Goal: Task Accomplishment & Management: Manage account settings

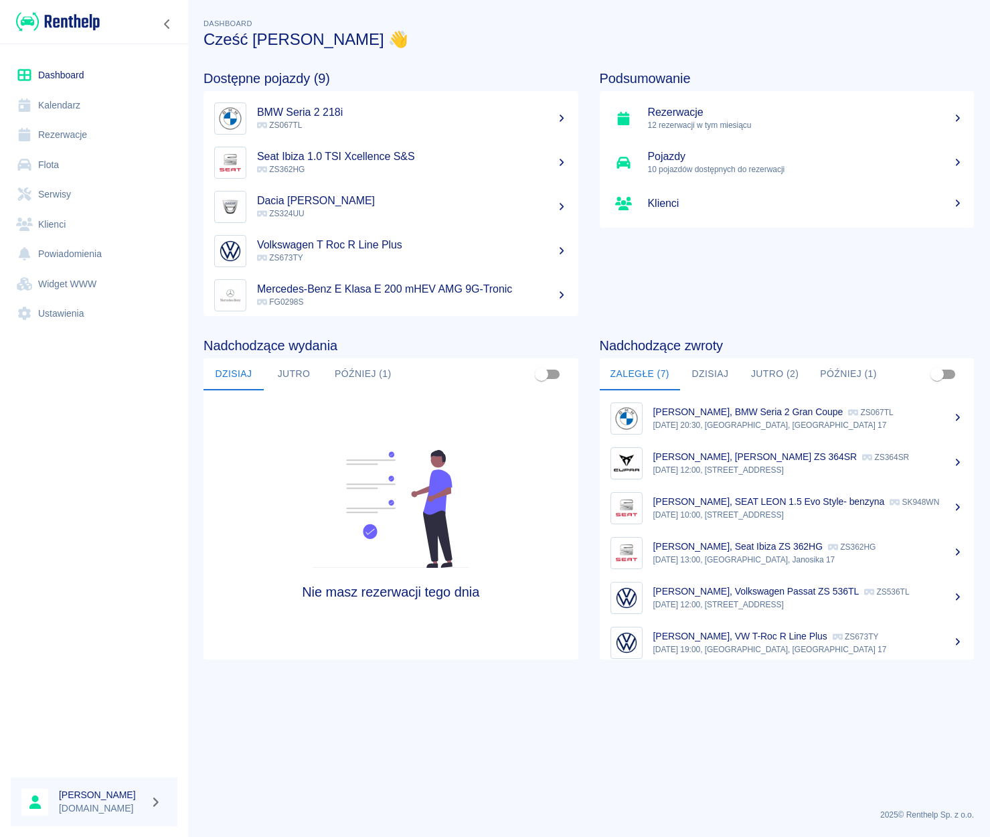
click at [52, 135] on link "Rezerwacje" at bounding box center [94, 135] width 167 height 30
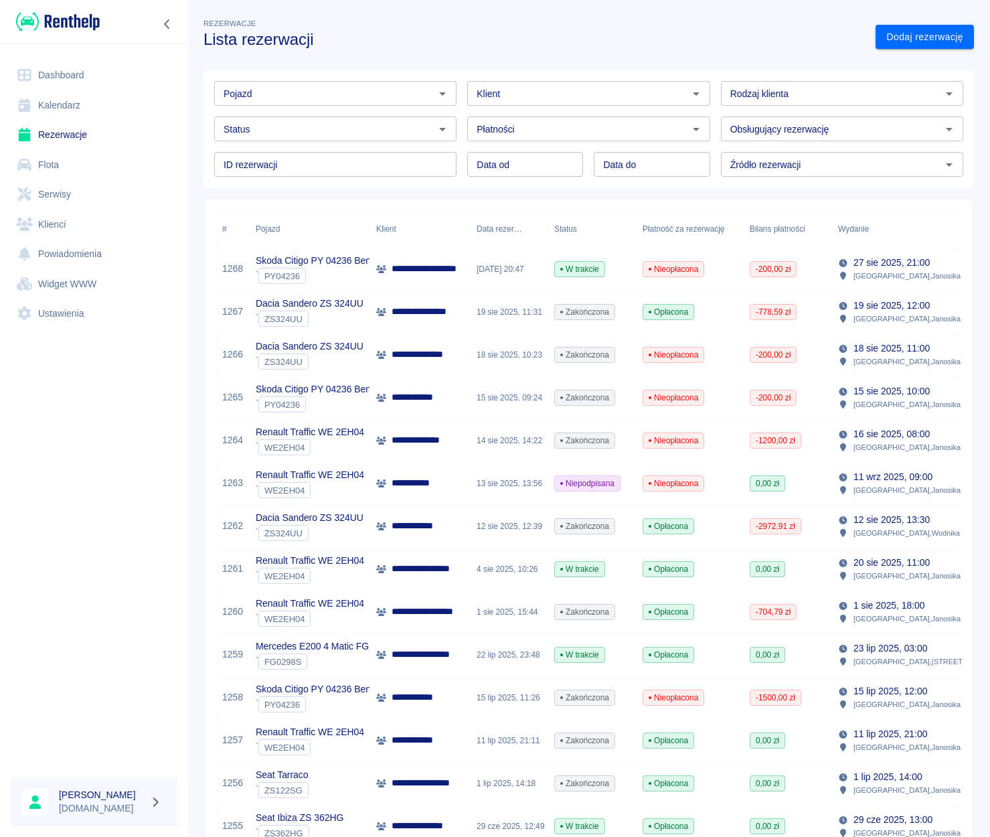
click at [435, 93] on icon "Otwórz" at bounding box center [443, 94] width 16 height 16
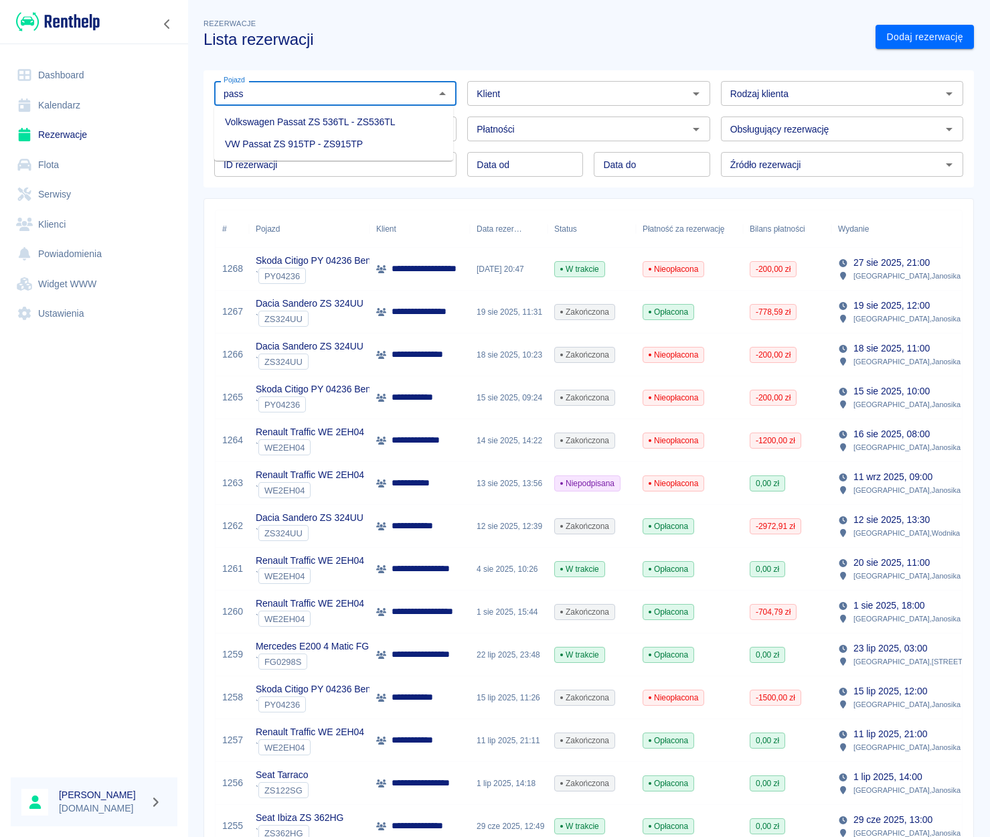
click at [349, 143] on li "VW Passat ZS 915TP - ZS915TP" at bounding box center [333, 144] width 239 height 22
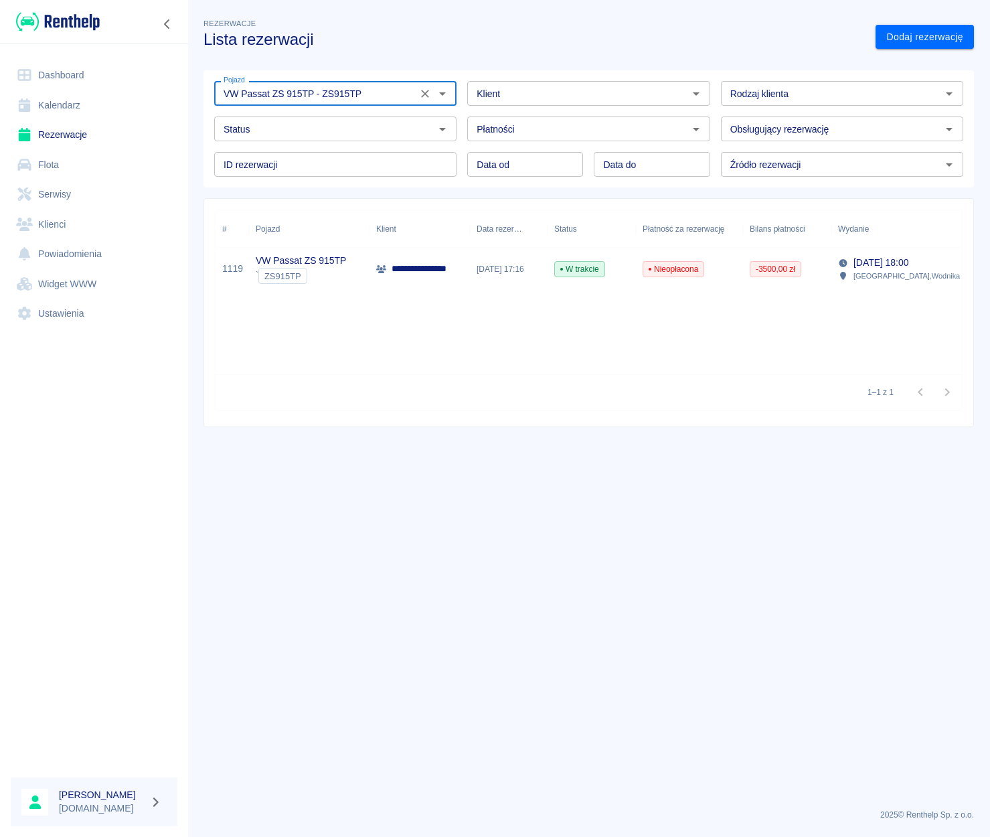
type input "VW Passat ZS 915TP - ZS915TP"
click at [421, 268] on p "**********" at bounding box center [429, 269] width 74 height 14
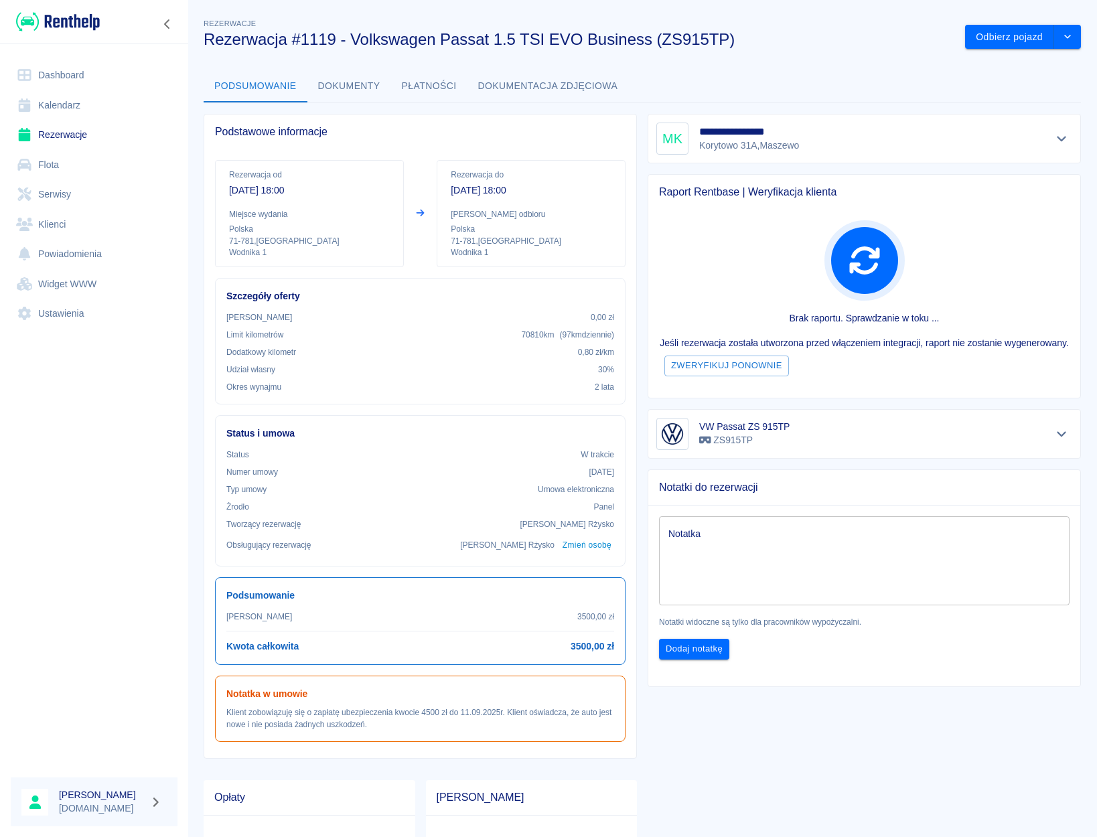
click at [990, 444] on div "VW Passat ZS 915TP ZS915TP" at bounding box center [863, 434] width 433 height 50
click at [990, 440] on icon "Pokaż szczegóły" at bounding box center [1061, 434] width 15 height 12
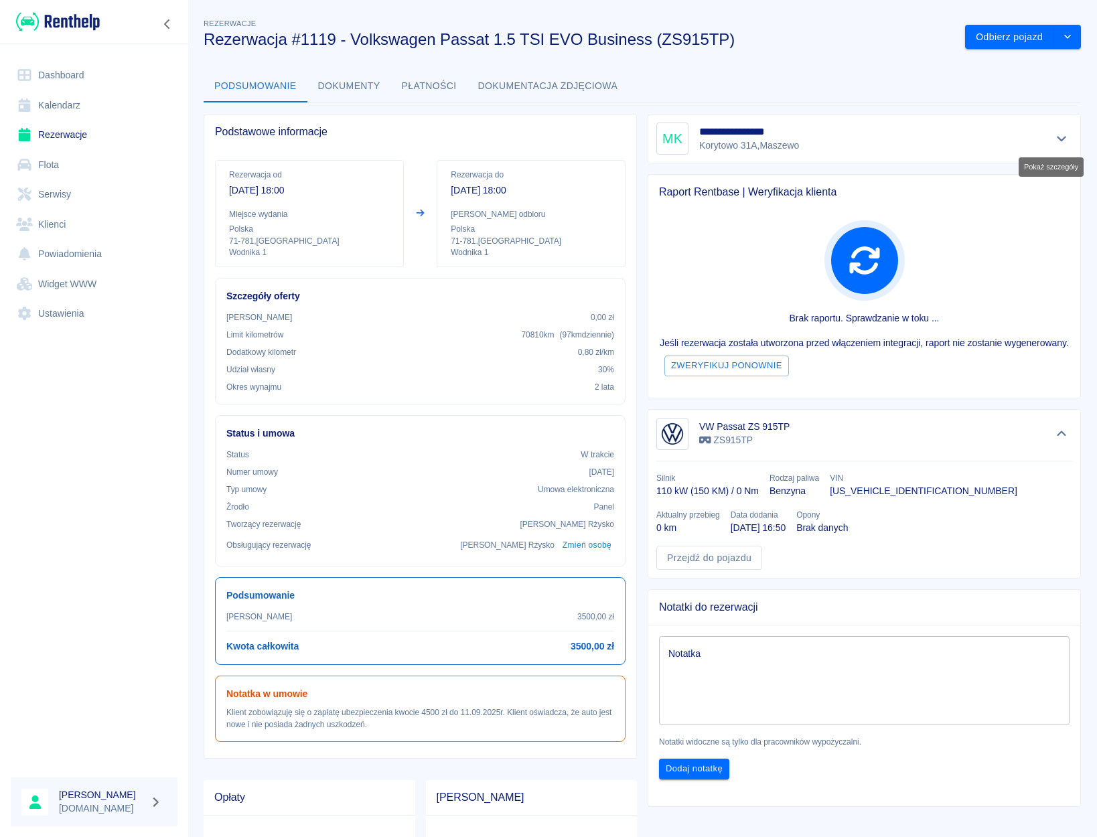
click at [990, 131] on button "Pokaż szczegóły" at bounding box center [1061, 138] width 22 height 19
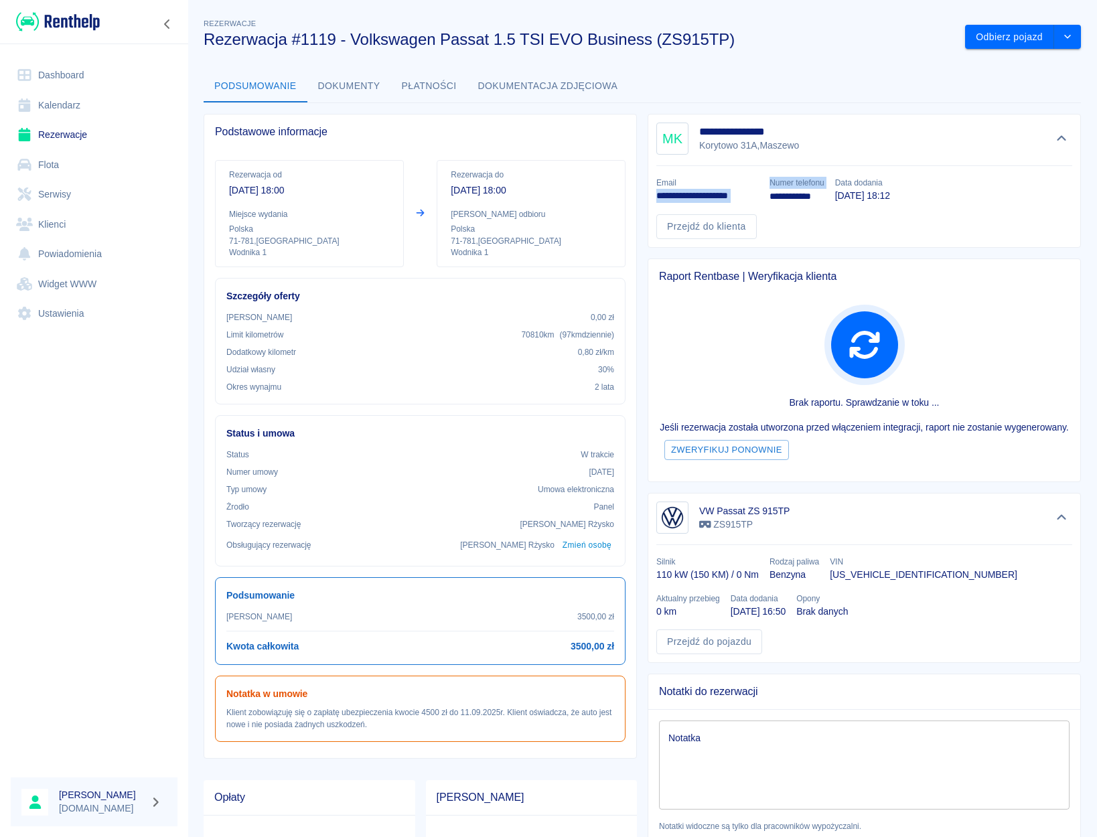
drag, startPoint x: 754, startPoint y: 196, endPoint x: 648, endPoint y: 193, distance: 105.8
click at [648, 193] on div "**********" at bounding box center [858, 202] width 426 height 73
copy div "**********"
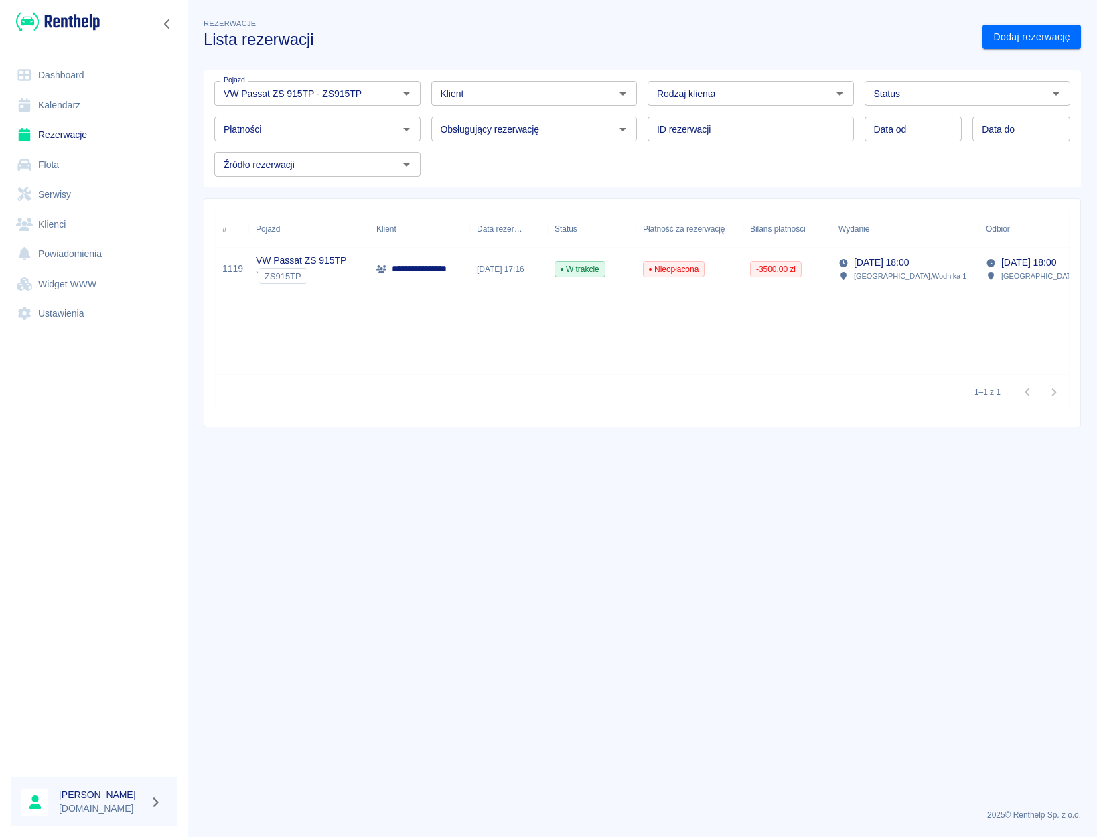
click at [59, 83] on link "Dashboard" at bounding box center [94, 75] width 167 height 30
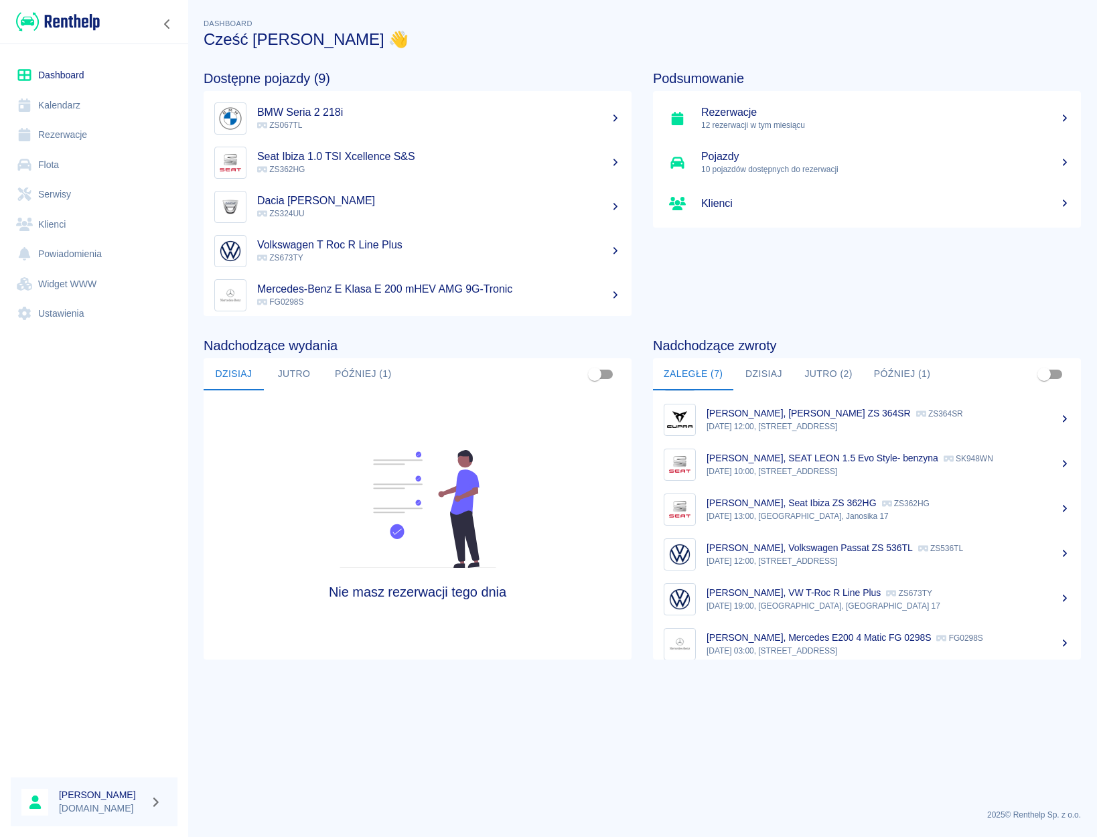
scroll to position [56, 0]
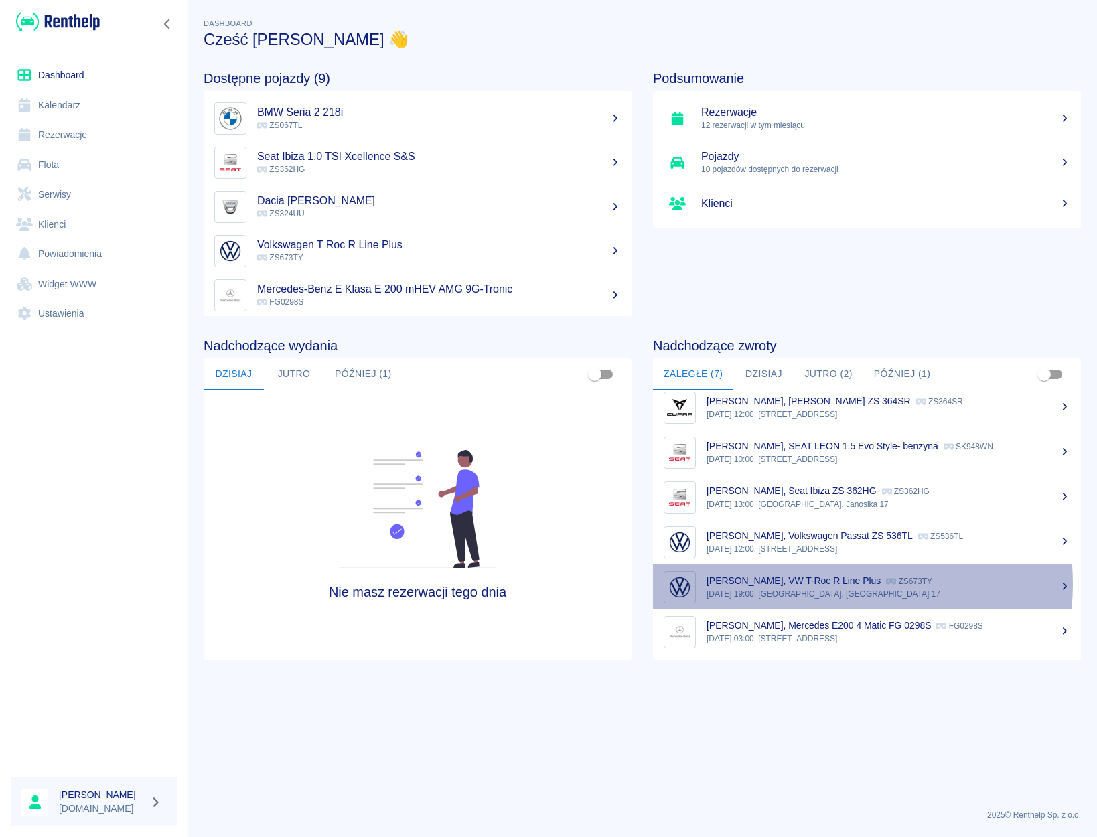
click at [824, 584] on p "[PERSON_NAME], VW T-Roc R Line Plus" at bounding box center [793, 580] width 174 height 11
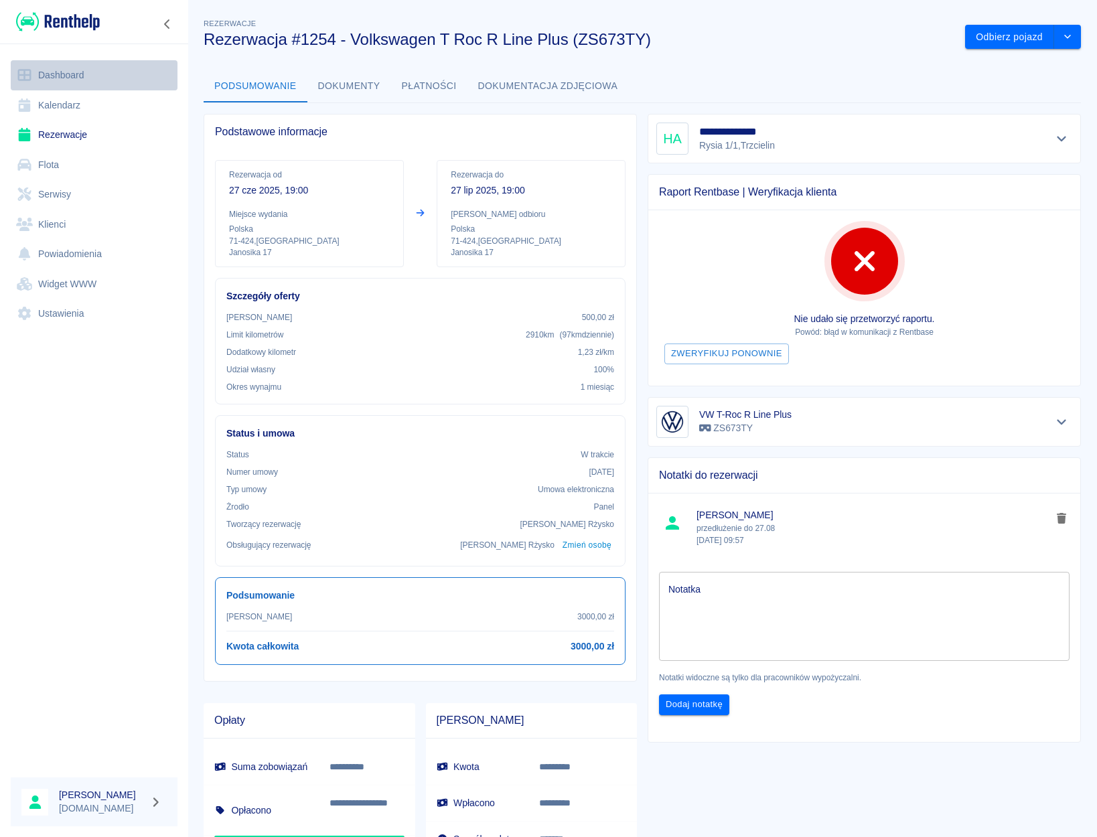
click at [62, 64] on link "Dashboard" at bounding box center [94, 75] width 167 height 30
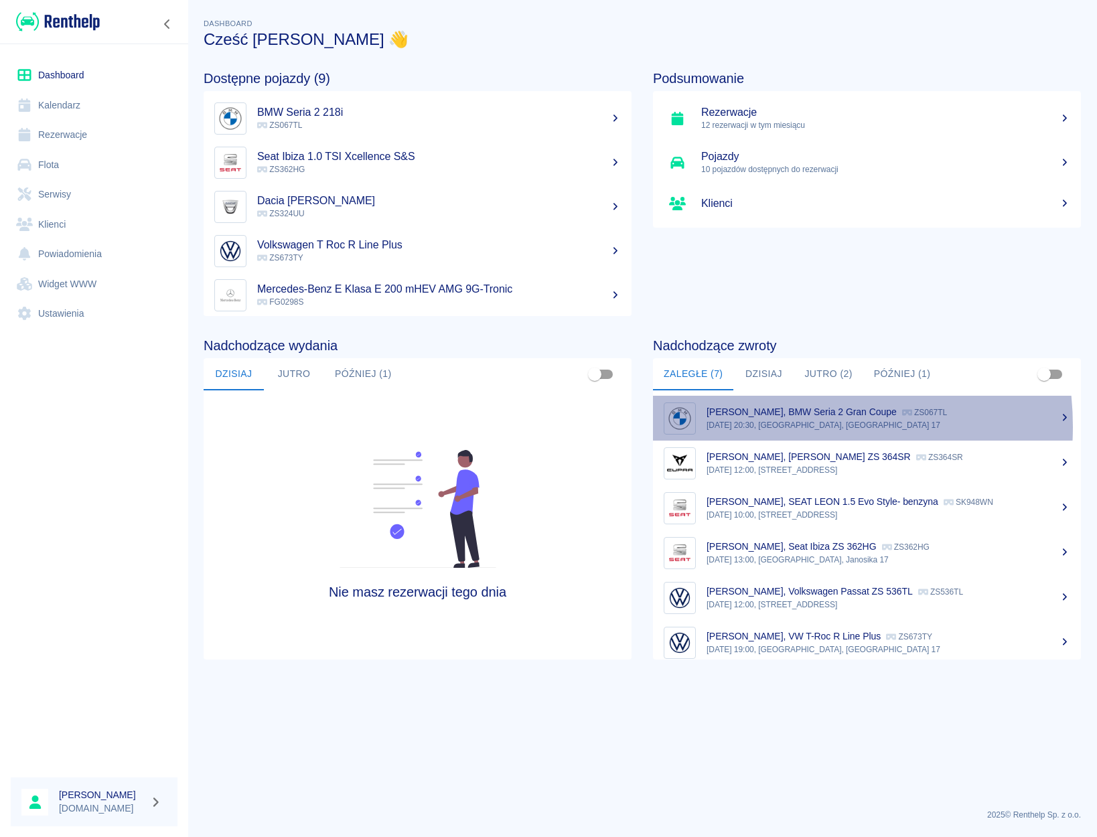
click at [767, 426] on p "[DATE] 20:30, [GEOGRAPHIC_DATA], [GEOGRAPHIC_DATA] 17" at bounding box center [888, 425] width 364 height 12
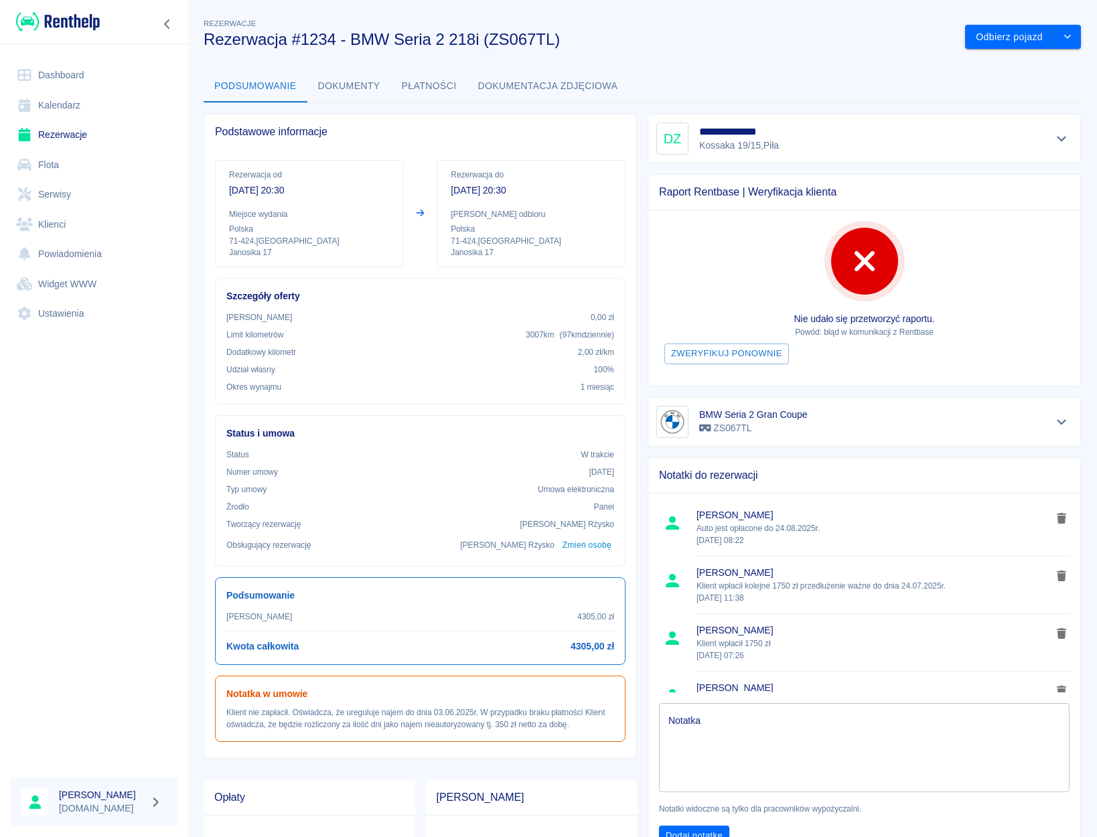
click at [990, 139] on icon "Pokaż szczegóły" at bounding box center [1061, 139] width 15 height 12
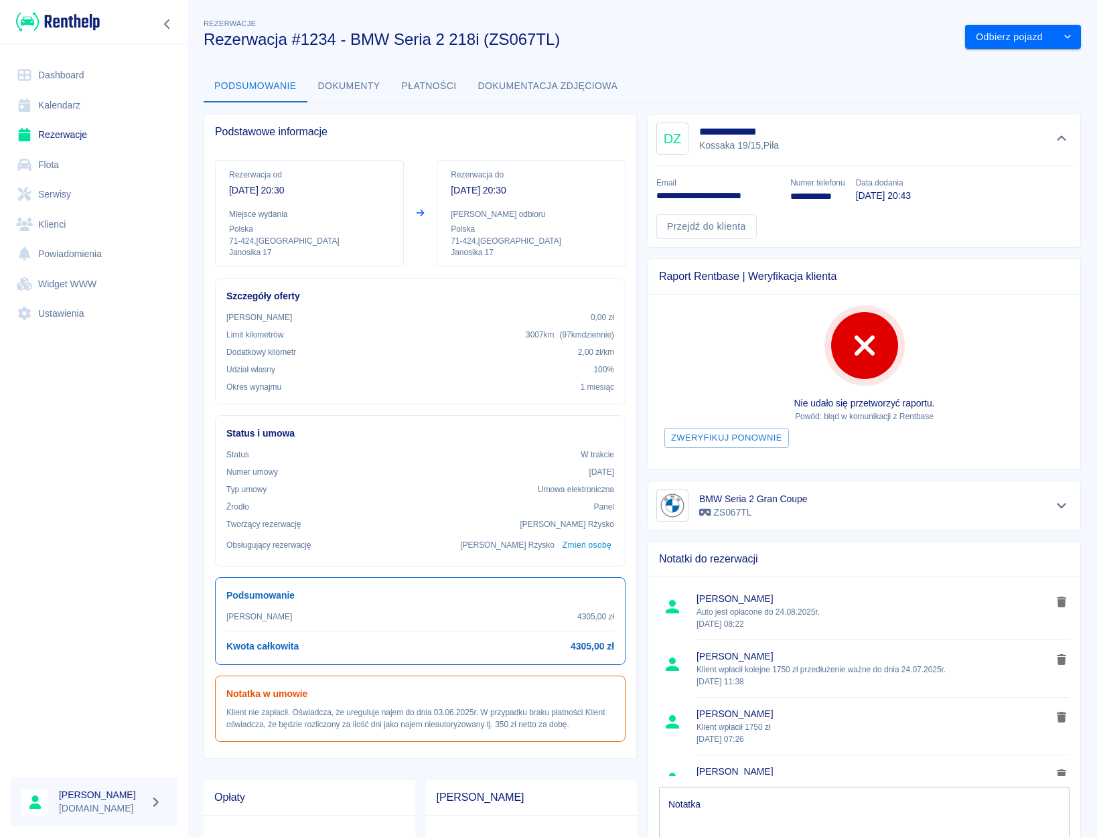
click at [62, 72] on link "Dashboard" at bounding box center [94, 75] width 167 height 30
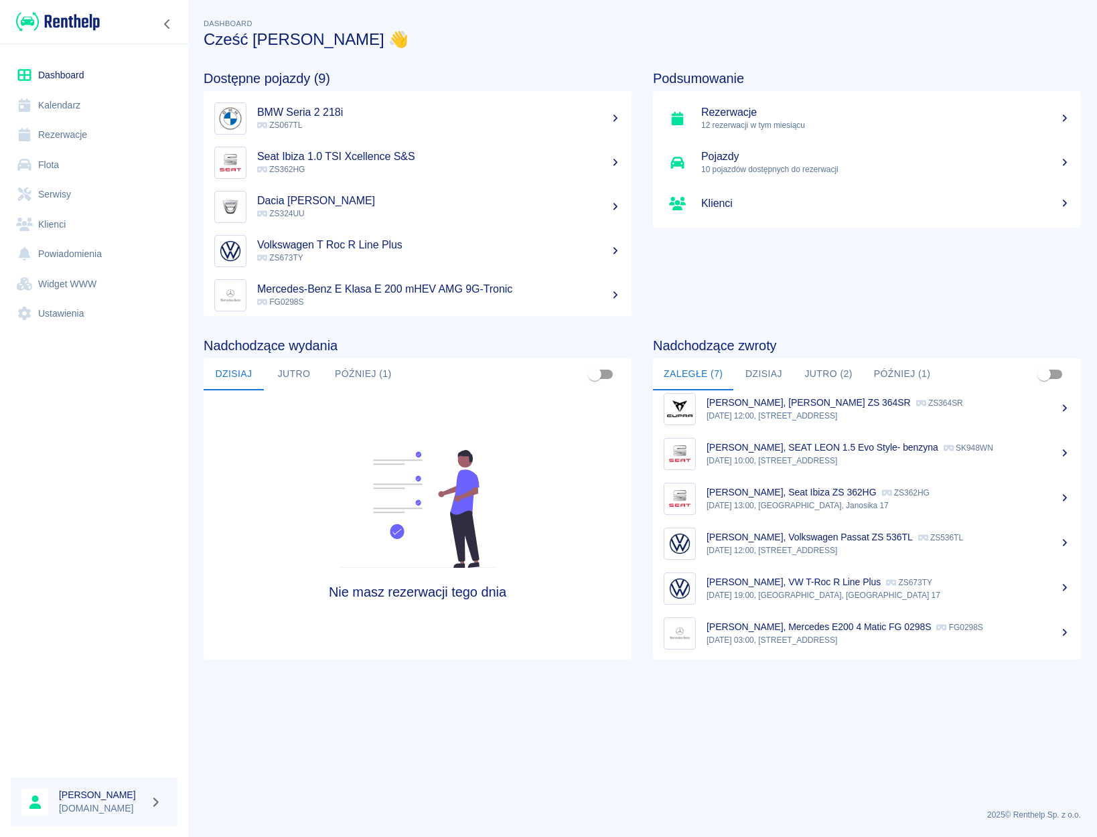
scroll to position [56, 0]
click at [769, 374] on button "Dzisiaj" at bounding box center [763, 374] width 60 height 32
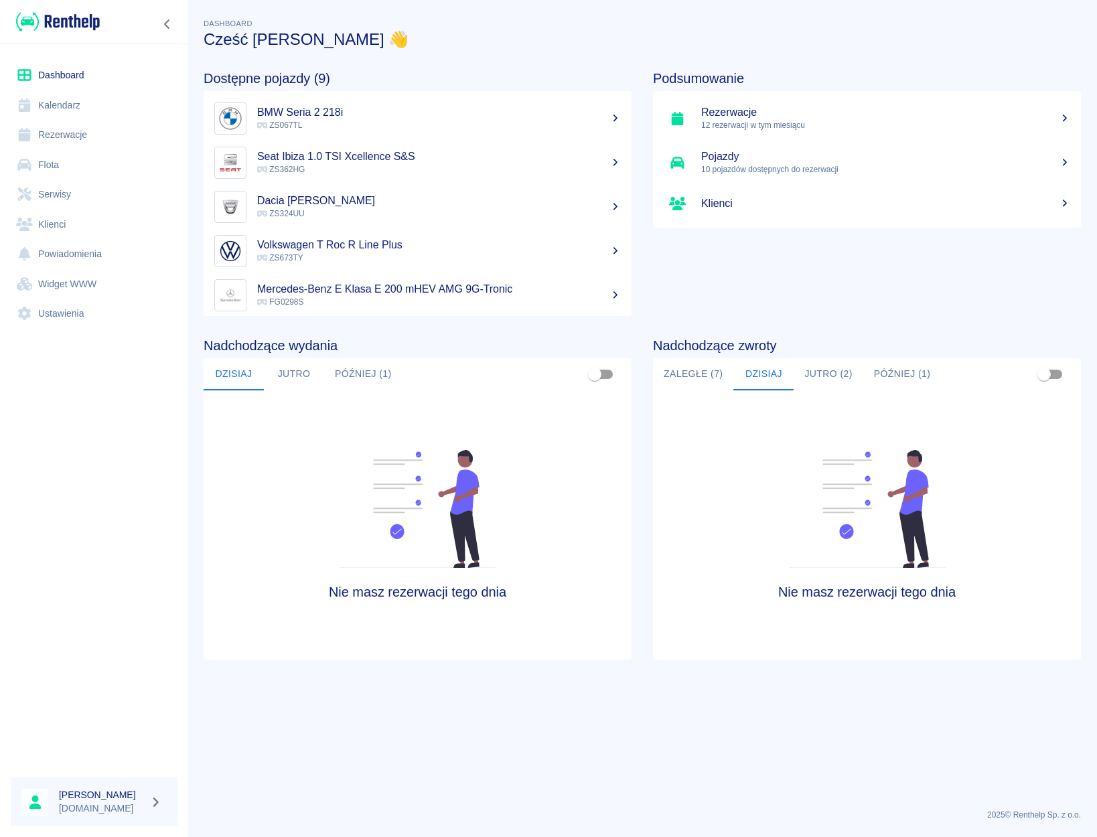
click at [807, 373] on button "Jutro (2)" at bounding box center [827, 374] width 69 height 32
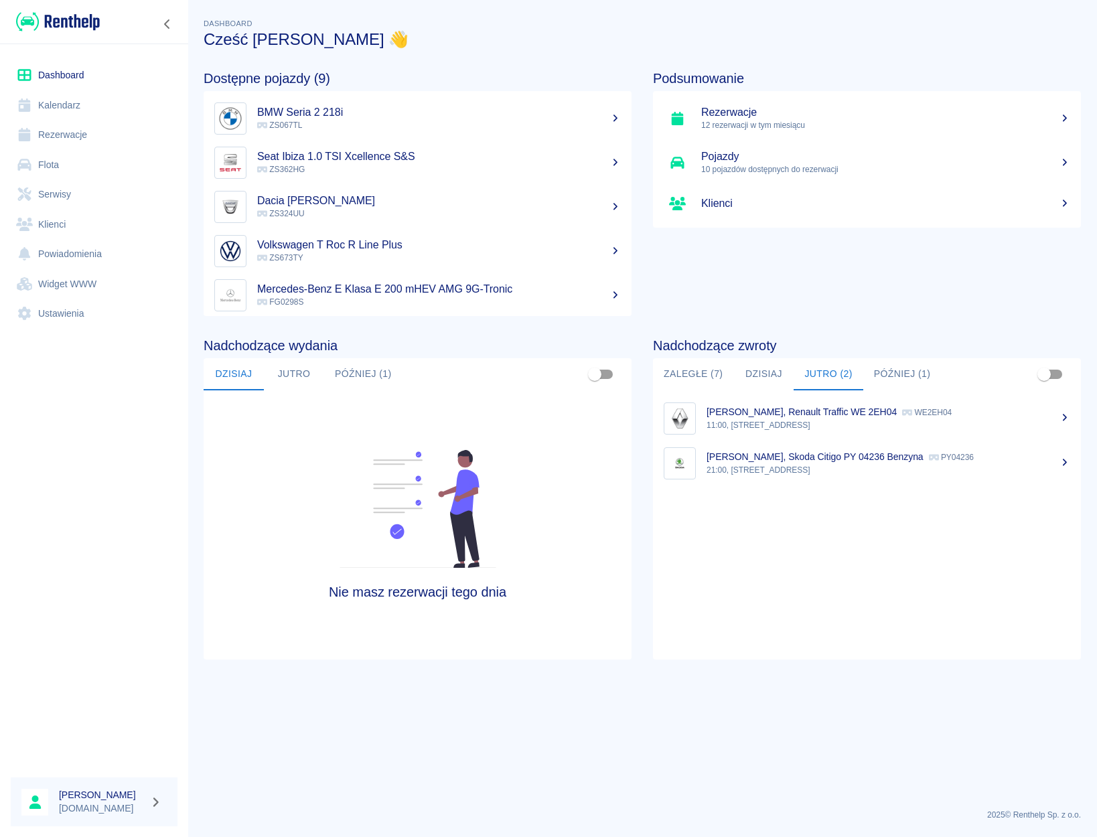
click at [778, 405] on div "[PERSON_NAME], Renault Traffic WE 2EH04 WE2EH04" at bounding box center [888, 412] width 364 height 14
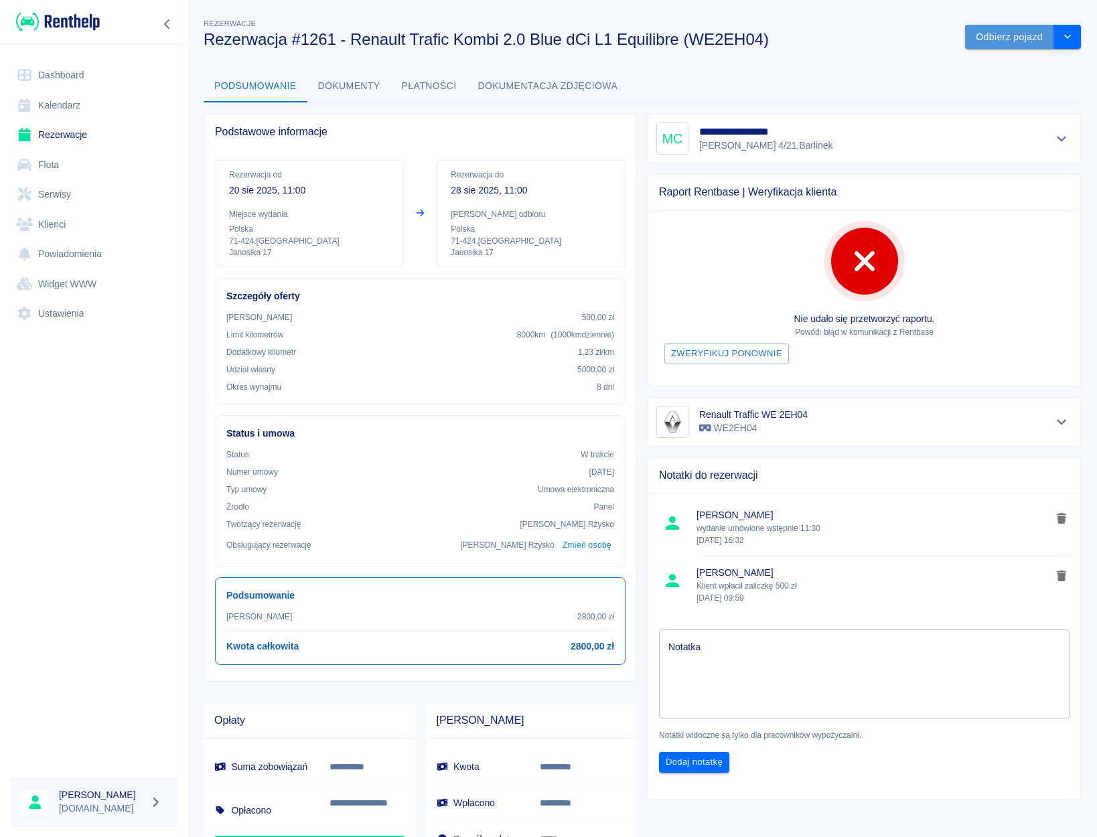
click at [982, 46] on button "Odbierz pojazd" at bounding box center [1009, 37] width 89 height 25
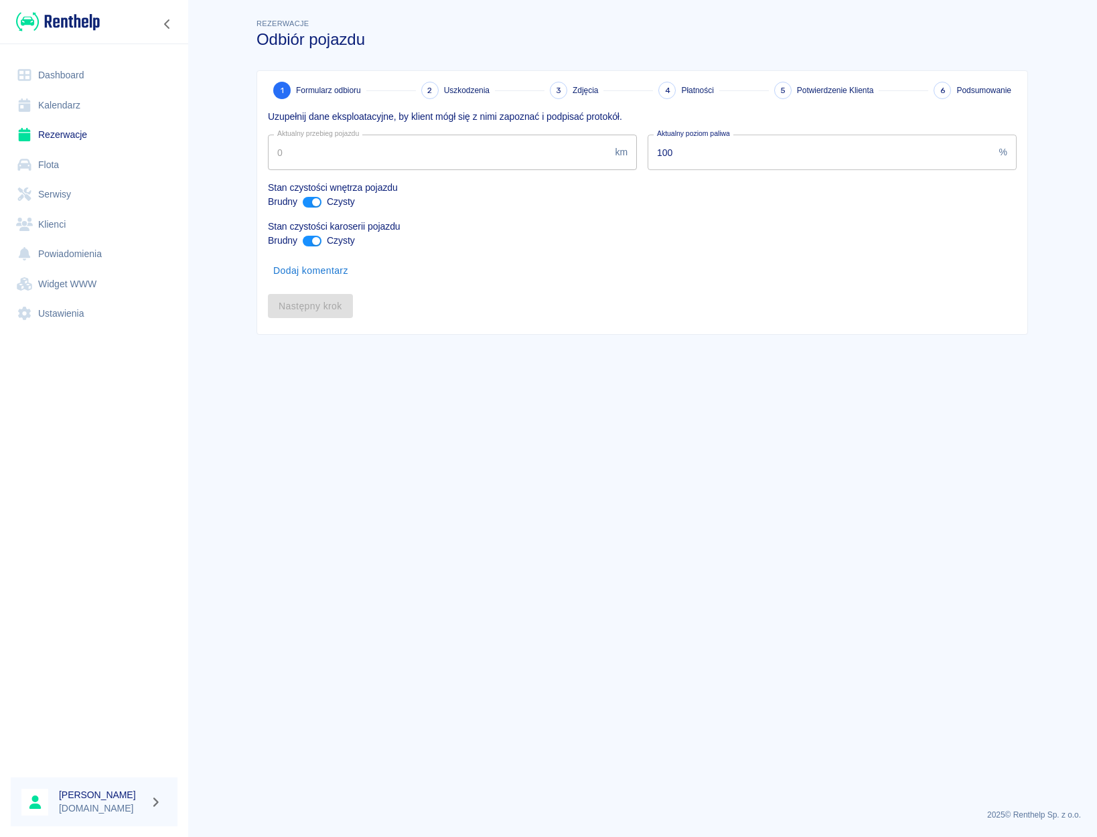
type input "65969"
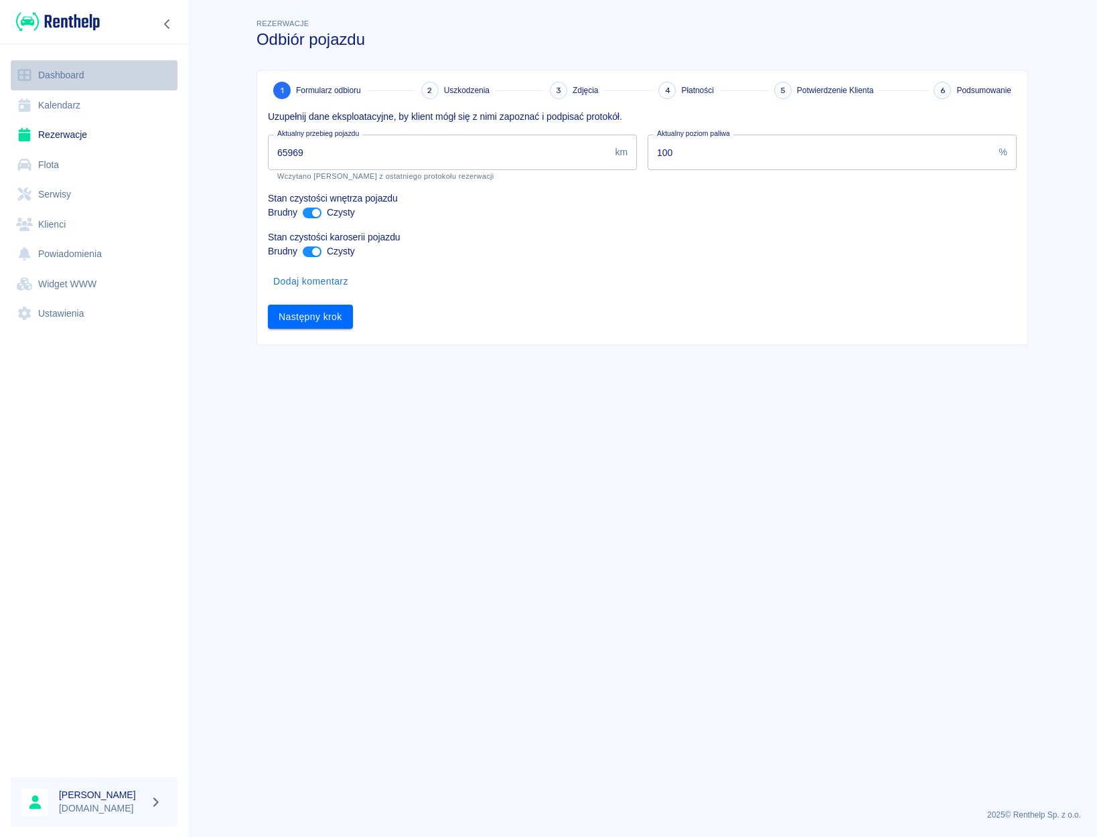
click at [57, 85] on link "Dashboard" at bounding box center [94, 75] width 167 height 30
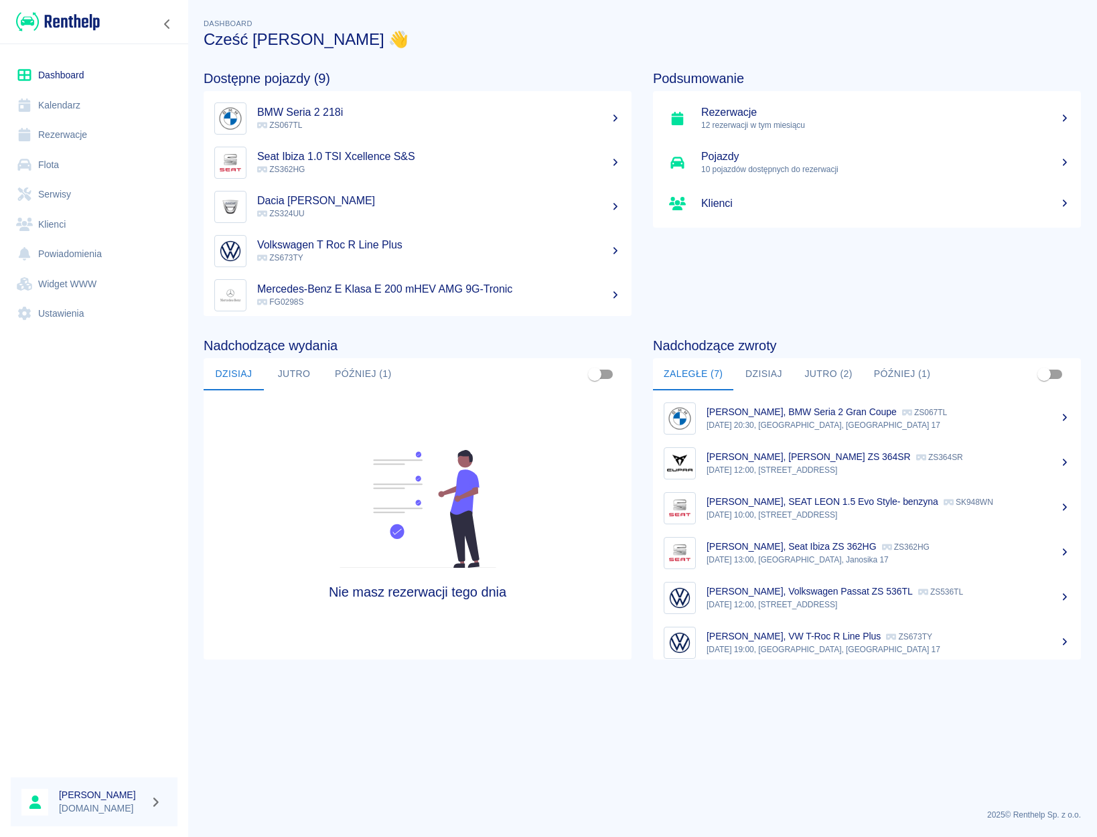
click at [822, 378] on button "Jutro (2)" at bounding box center [827, 374] width 69 height 32
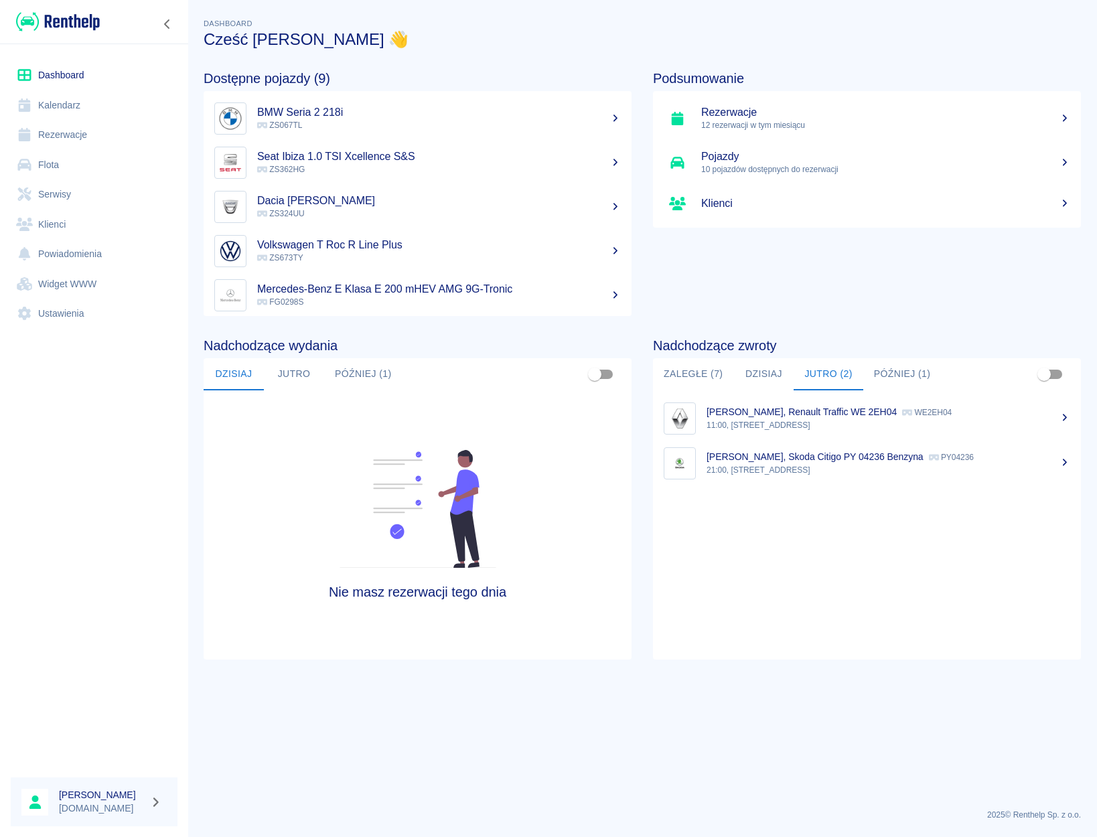
click at [790, 454] on p "[PERSON_NAME], Skoda Citigo PY 04236 Benzyna" at bounding box center [814, 456] width 217 height 11
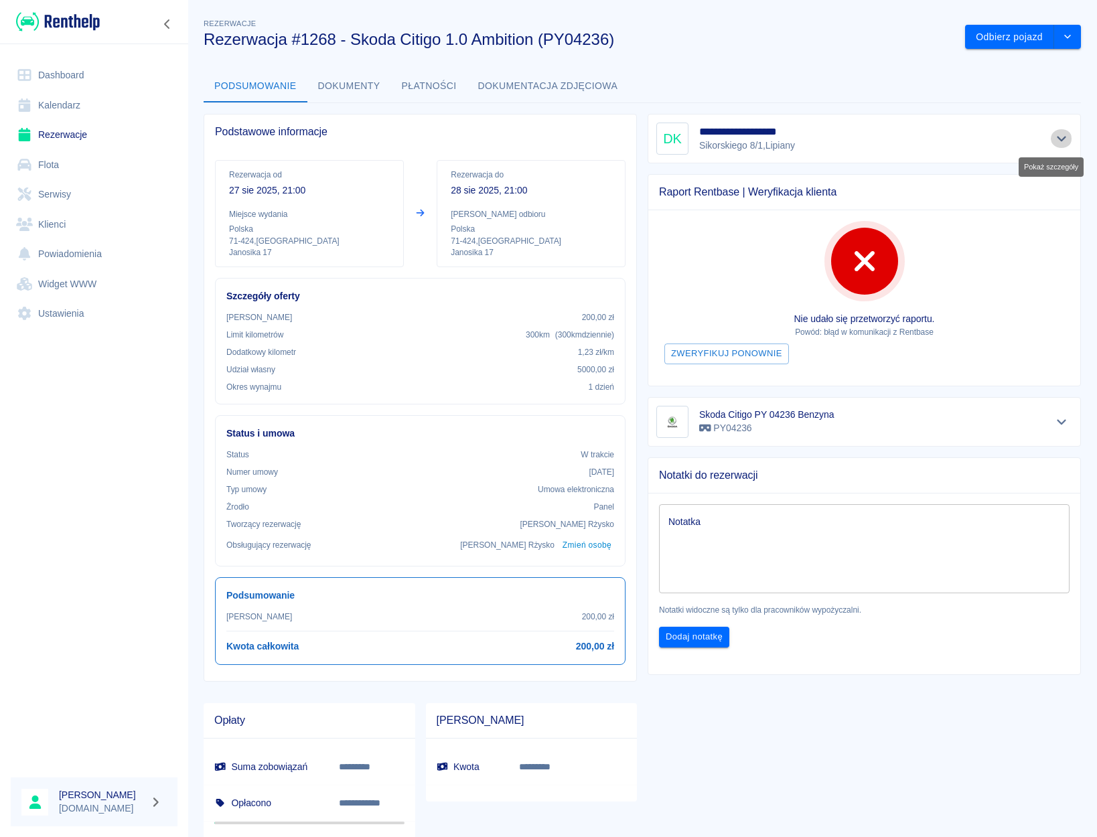
click at [990, 141] on button "Pokaż szczegóły" at bounding box center [1061, 138] width 22 height 19
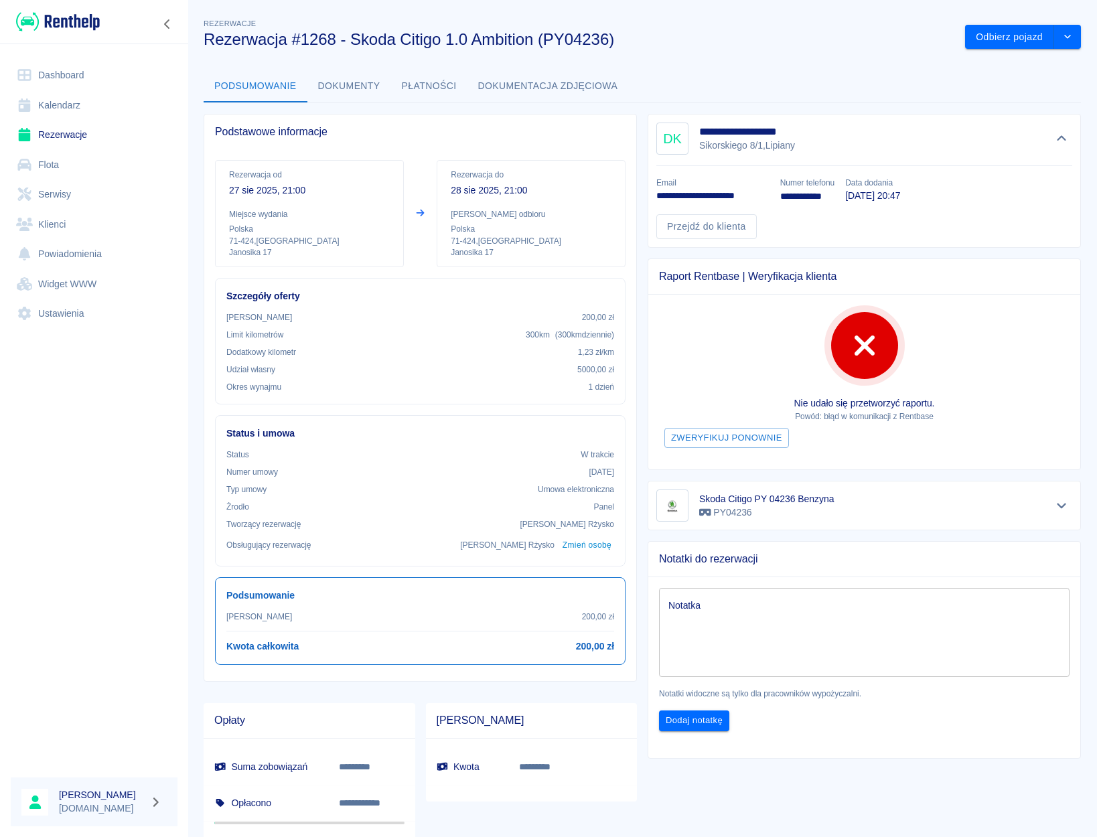
click at [69, 69] on link "Dashboard" at bounding box center [94, 75] width 167 height 30
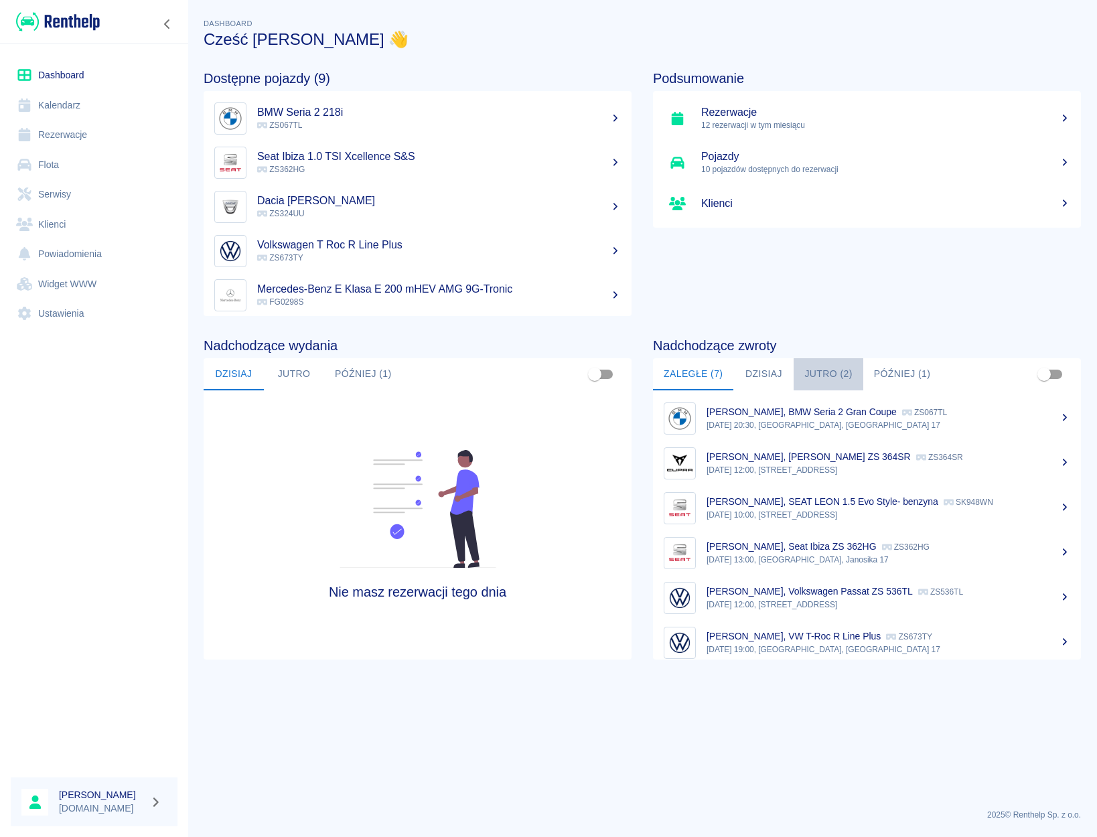
click at [836, 380] on button "Jutro (2)" at bounding box center [827, 374] width 69 height 32
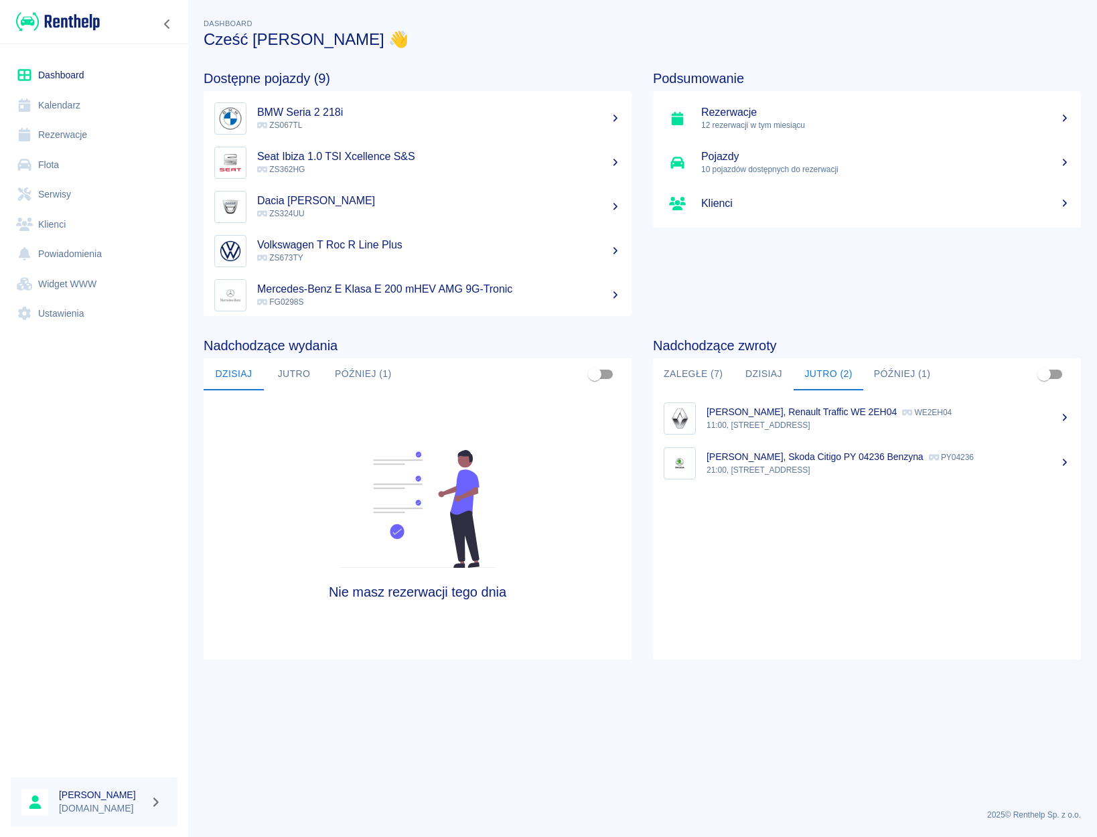
click at [878, 373] on button "Później (1)" at bounding box center [902, 374] width 78 height 32
